Goal: Find specific page/section: Locate a particular part of the current website

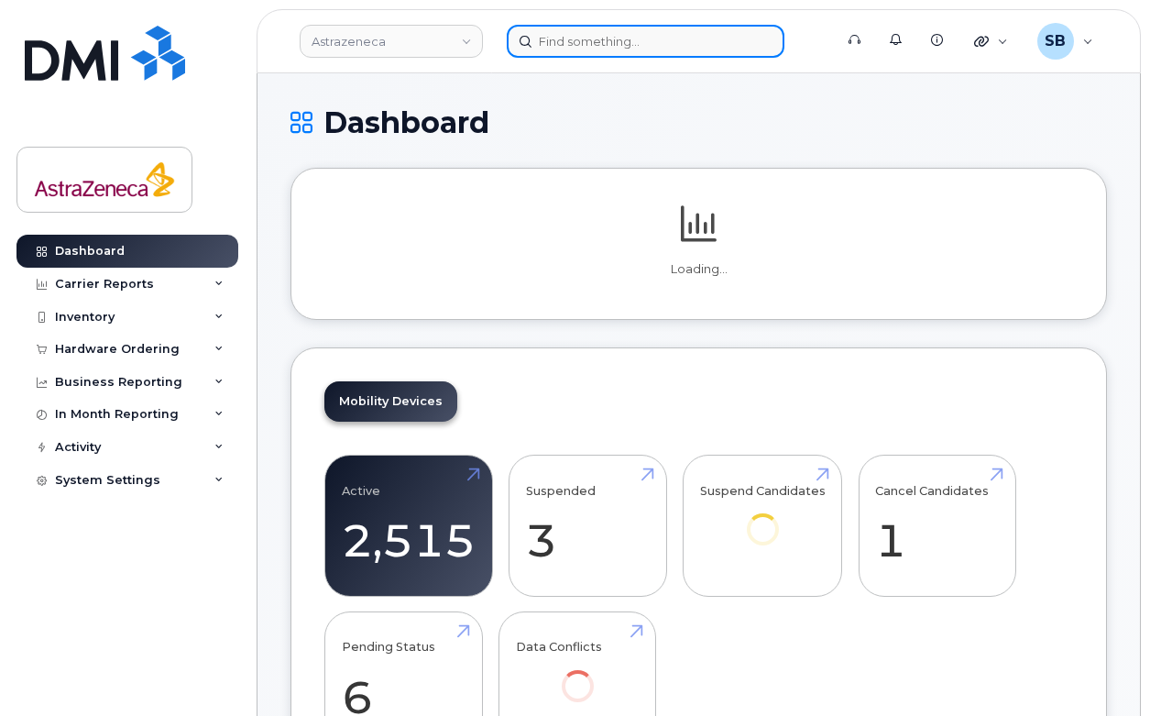
click at [603, 39] on input at bounding box center [646, 41] width 278 height 33
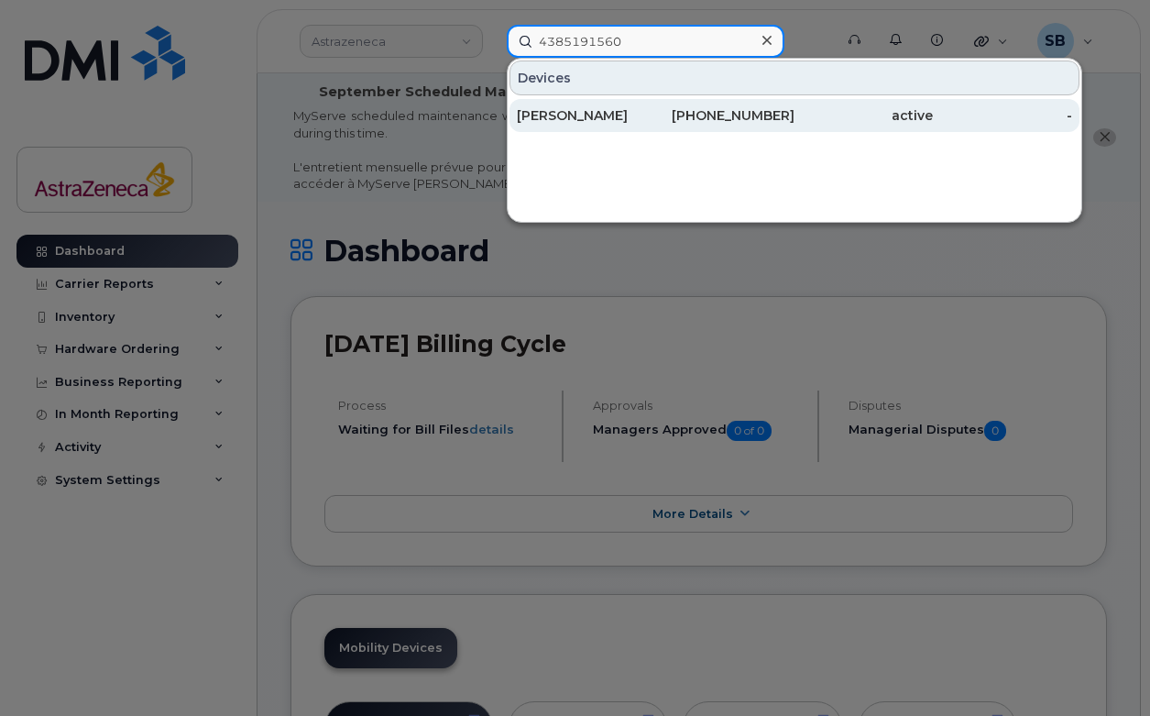
type input "4385191560"
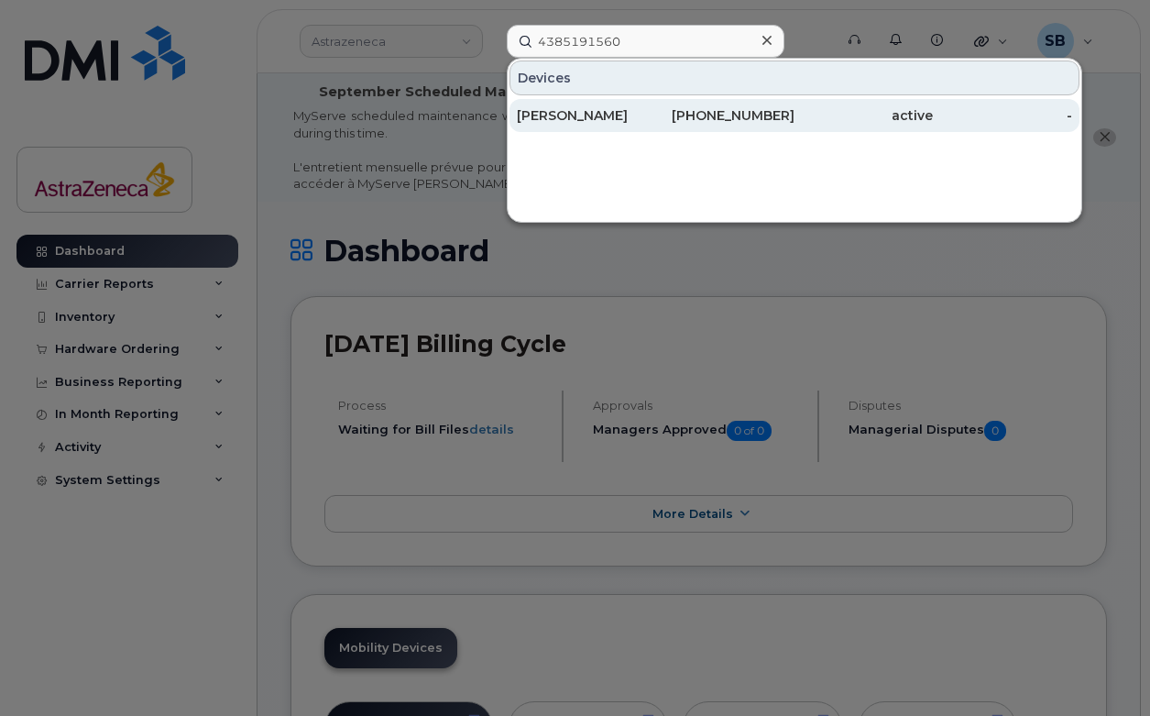
click at [630, 116] on div "[PERSON_NAME]" at bounding box center [586, 115] width 138 height 18
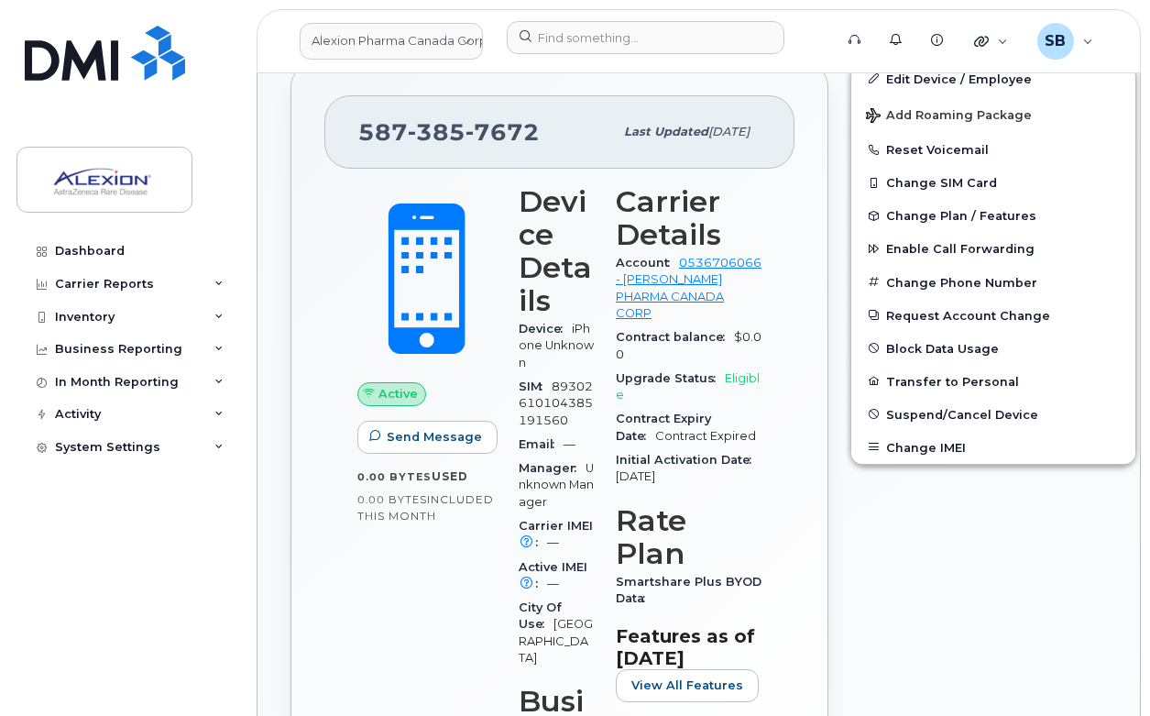
scroll to position [571, 0]
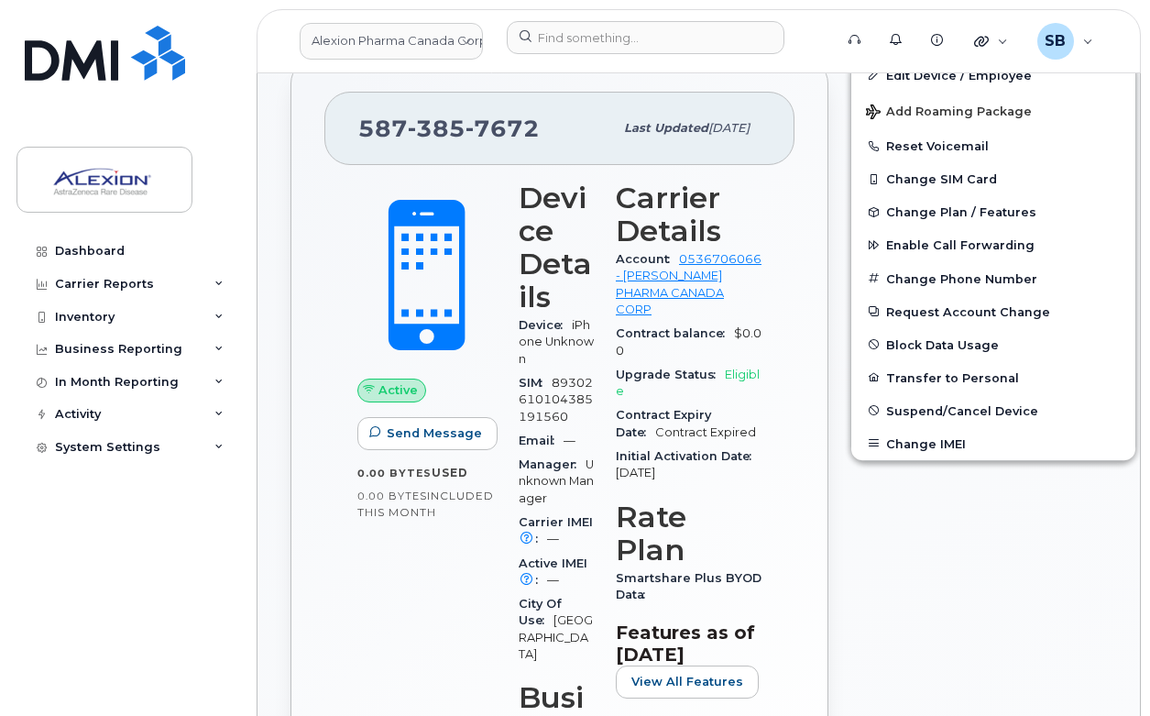
click at [727, 450] on span "Initial Activation Date" at bounding box center [688, 456] width 145 height 14
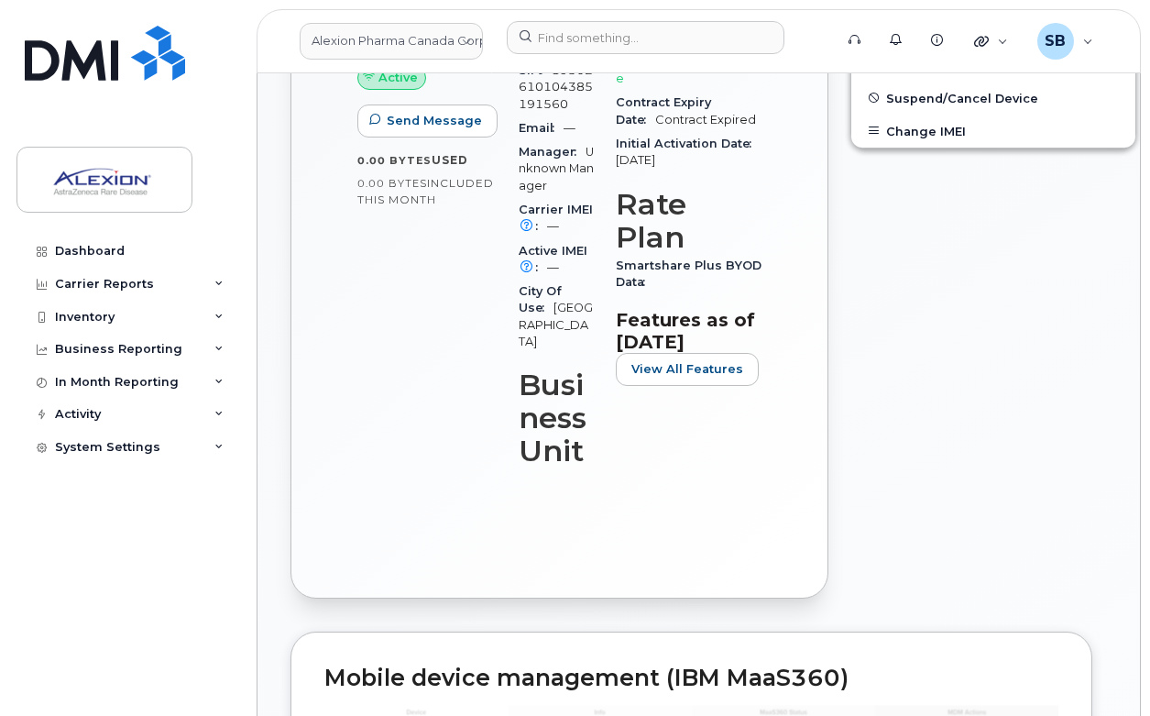
scroll to position [899, 0]
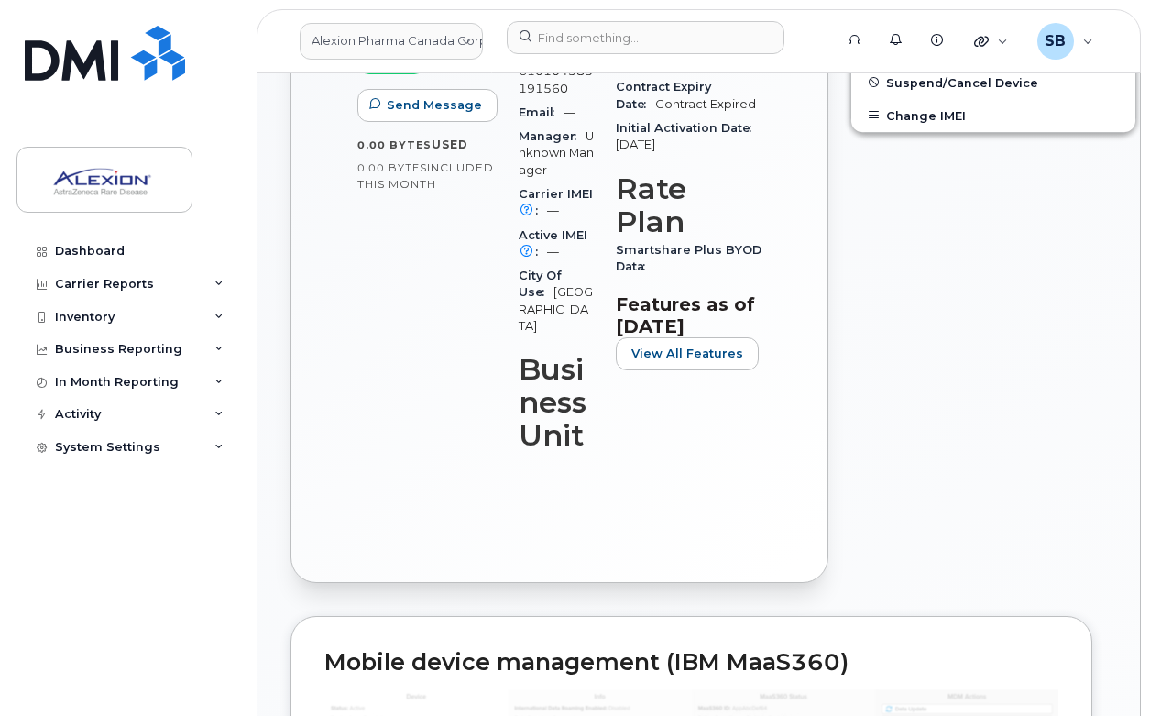
click at [689, 476] on div "Carrier Details Account 0536706066 - [PERSON_NAME] PHARMA CANADA CORP Contract …" at bounding box center [689, 159] width 168 height 635
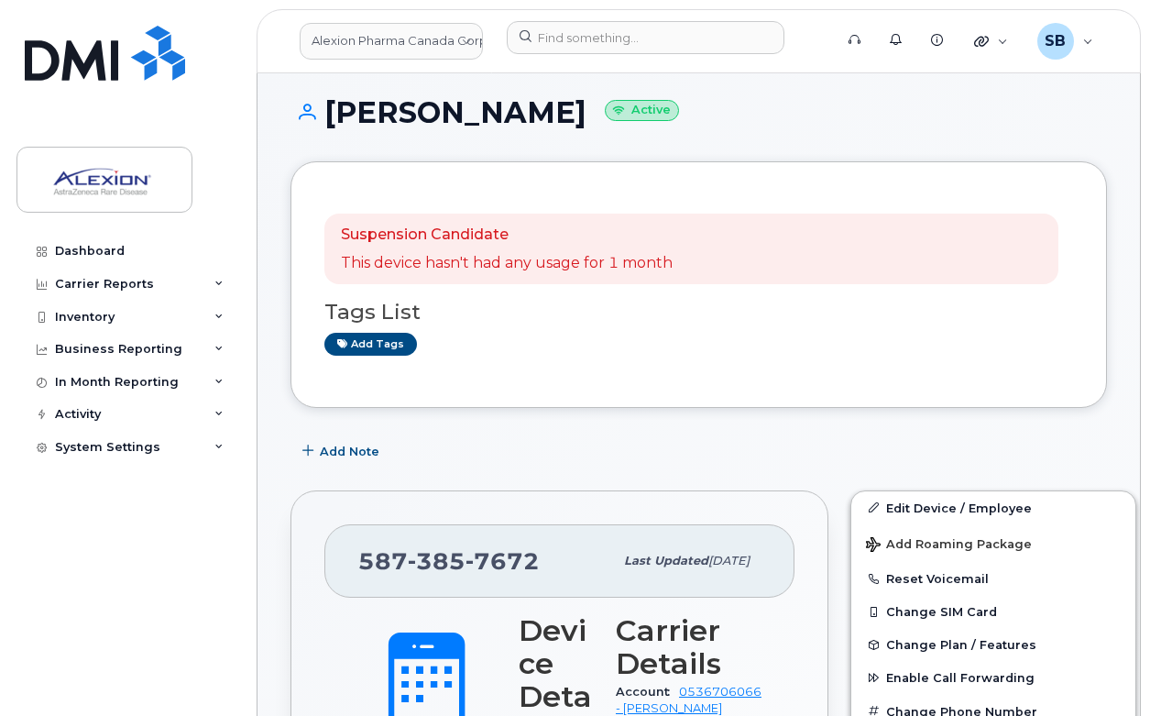
scroll to position [127, 0]
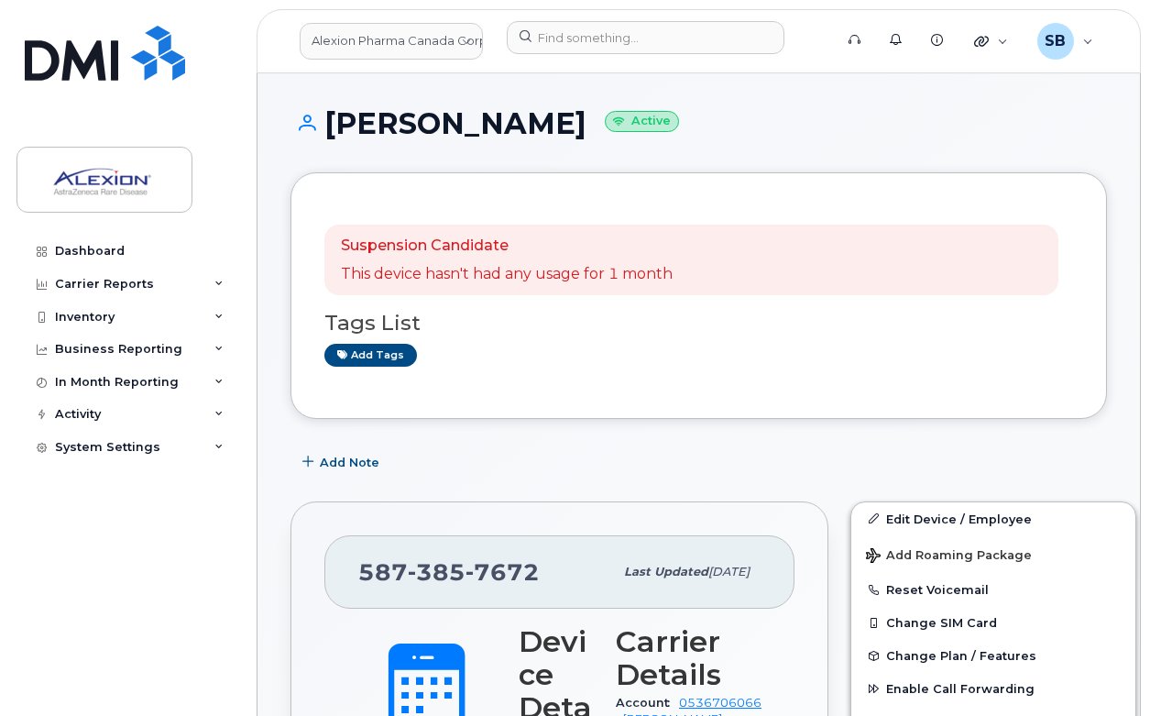
click at [537, 168] on div "[PERSON_NAME] Active" at bounding box center [698, 139] width 816 height 65
click at [417, 470] on div "Add Note" at bounding box center [698, 462] width 816 height 33
